Goal: Transaction & Acquisition: Purchase product/service

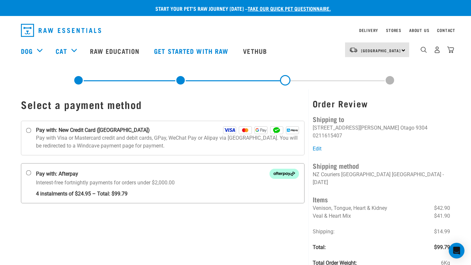
click at [167, 195] on strong "4 instalments of $24.95 – Total: $99.79" at bounding box center [167, 192] width 263 height 11
click at [31, 176] on input "Pay with: Afterpay Interest-free fortnightly payments for orders under $2,000.00" at bounding box center [28, 173] width 5 height 5
radio input "true"
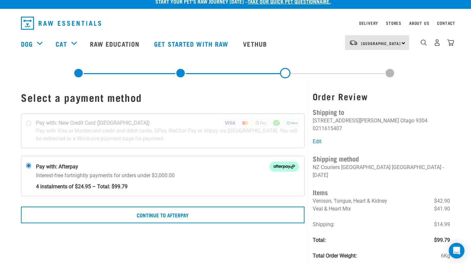
scroll to position [6, 0]
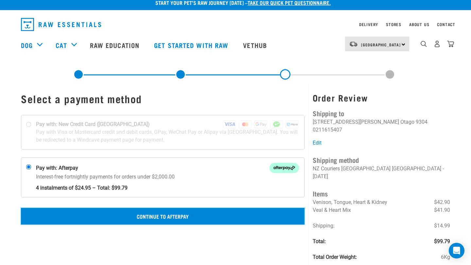
click at [249, 222] on button "Continue to Afterpay" at bounding box center [162, 216] width 283 height 16
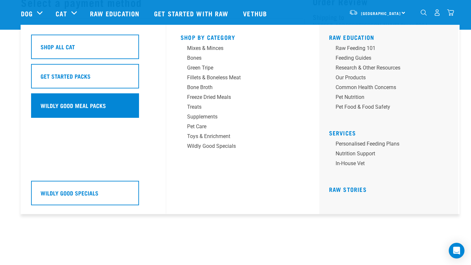
scroll to position [60, 0]
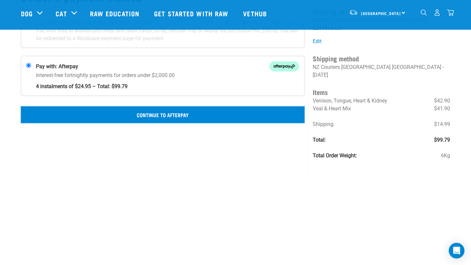
click at [158, 121] on button "Continue to Afterpay" at bounding box center [162, 115] width 283 height 16
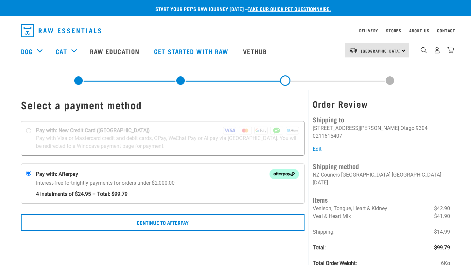
click at [215, 142] on div at bounding box center [162, 139] width 283 height 34
click at [31, 134] on input "Pay with: New Credit Card ([GEOGRAPHIC_DATA])" at bounding box center [28, 130] width 5 height 5
radio input "true"
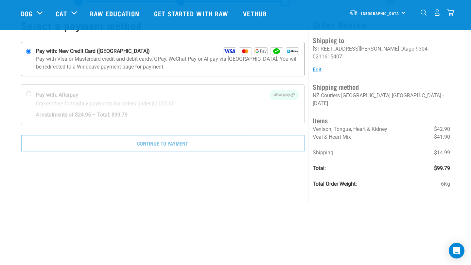
scroll to position [31, 0]
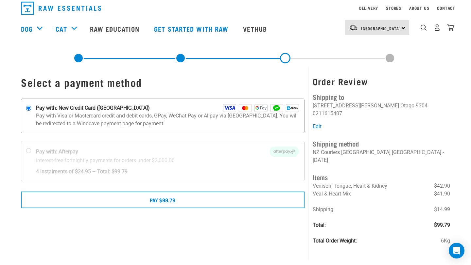
scroll to position [27, 0]
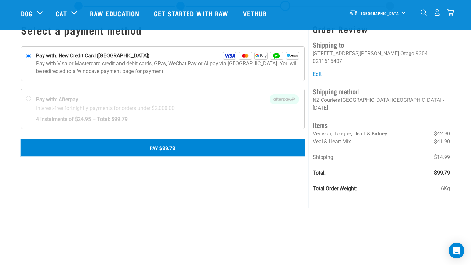
click at [238, 146] on button "Pay $99.79" at bounding box center [162, 148] width 283 height 16
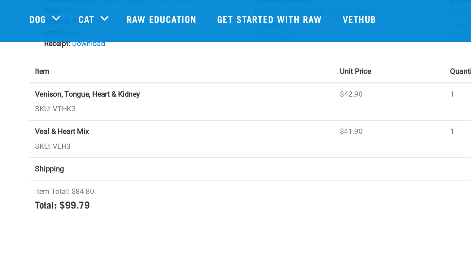
scroll to position [84, 0]
click at [78, 78] on td "Venison, Tongue, Heart & Kidney SKU: VTHK3" at bounding box center [129, 72] width 216 height 27
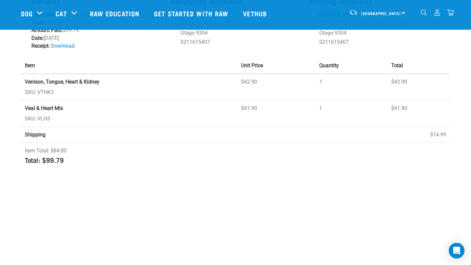
scroll to position [62, 0]
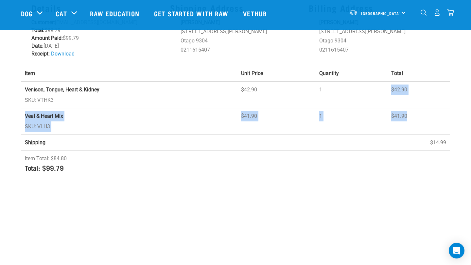
drag, startPoint x: 412, startPoint y: 120, endPoint x: 380, endPoint y: 89, distance: 45.1
click at [380, 89] on tbody "Venison, Tongue, Heart & Kidney SKU: VTHK3 $42.90 1 $42.90 Veal & Heart Mix SKU…" at bounding box center [235, 131] width 429 height 98
click at [369, 97] on td "1" at bounding box center [351, 95] width 72 height 27
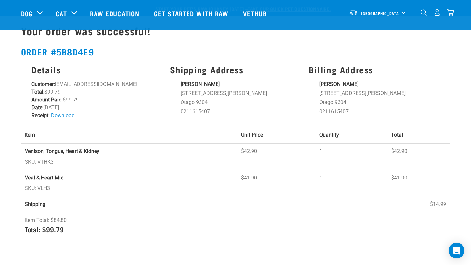
scroll to position [259, 0]
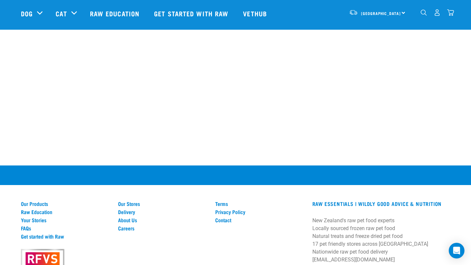
click at [279, 190] on p at bounding box center [235, 189] width 471 height 8
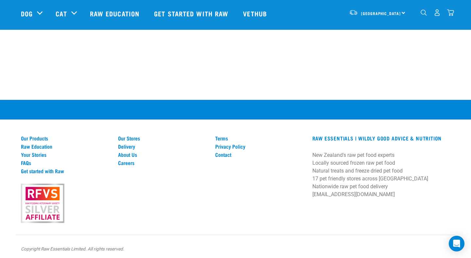
scroll to position [327, 0]
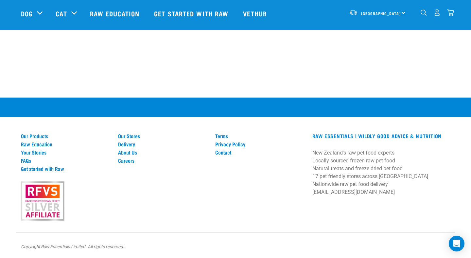
click at [280, 182] on div "Terms Privacy Policy Contact" at bounding box center [259, 176] width 97 height 87
